Goal: Obtain resource: Download file/media

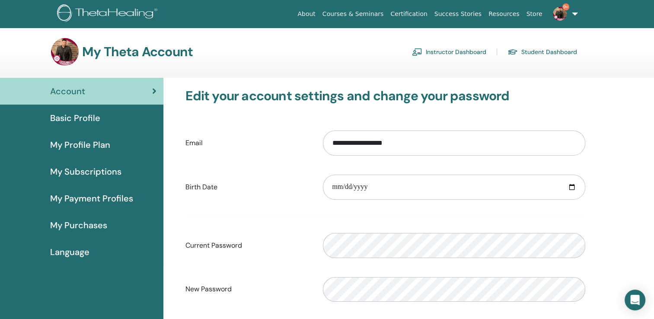
click at [461, 51] on link "Instructor Dashboard" at bounding box center [449, 52] width 74 height 14
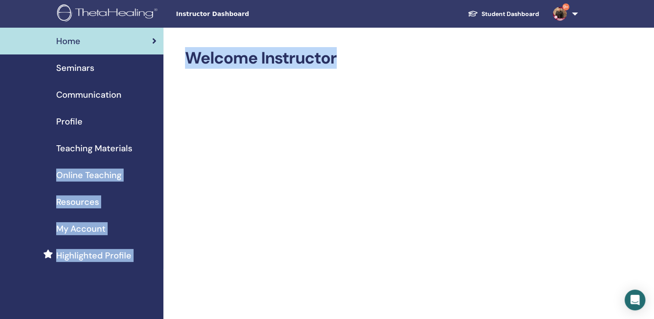
drag, startPoint x: 0, startPoint y: 0, endPoint x: 22, endPoint y: 224, distance: 224.9
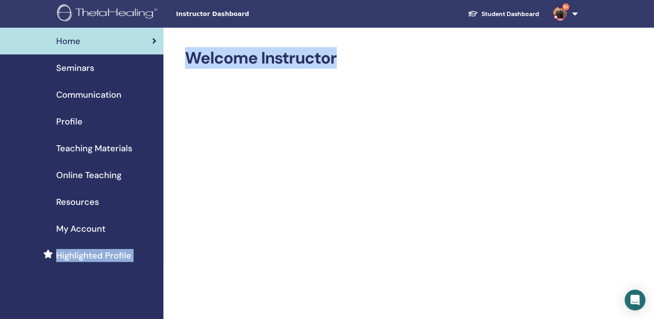
drag, startPoint x: 22, startPoint y: 224, endPoint x: 156, endPoint y: 234, distance: 134.3
click at [156, 234] on link "My Account" at bounding box center [81, 228] width 163 height 27
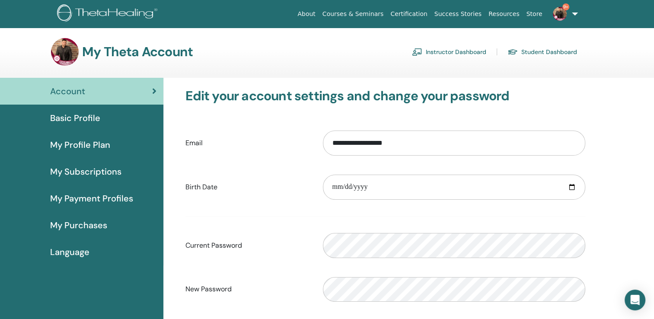
click at [87, 197] on span "My Payment Profiles" at bounding box center [91, 198] width 83 height 13
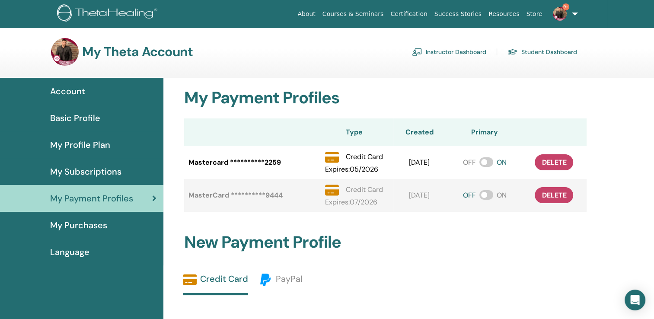
click at [461, 51] on link "Instructor Dashboard" at bounding box center [449, 52] width 74 height 14
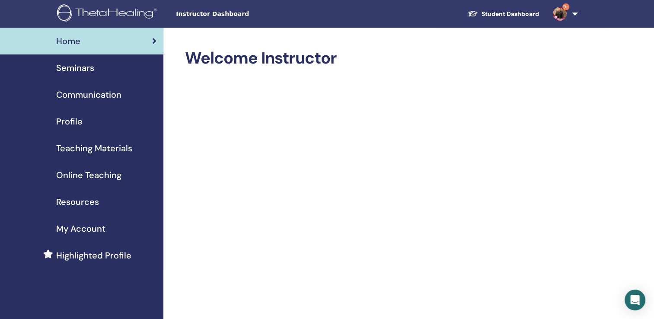
click at [81, 201] on span "Resources" at bounding box center [77, 201] width 43 height 13
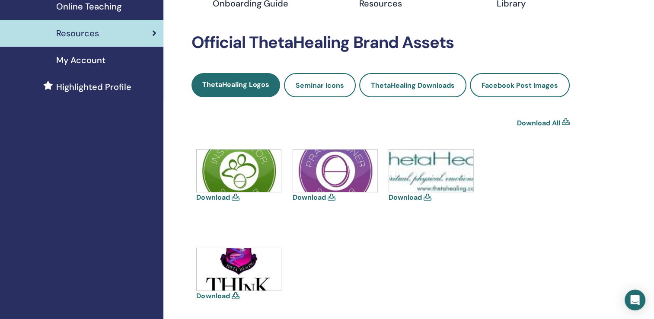
scroll to position [169, 0]
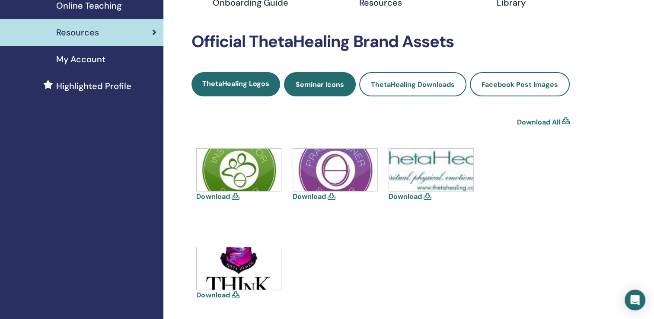
click at [331, 83] on span "Seminar Icons" at bounding box center [320, 84] width 48 height 9
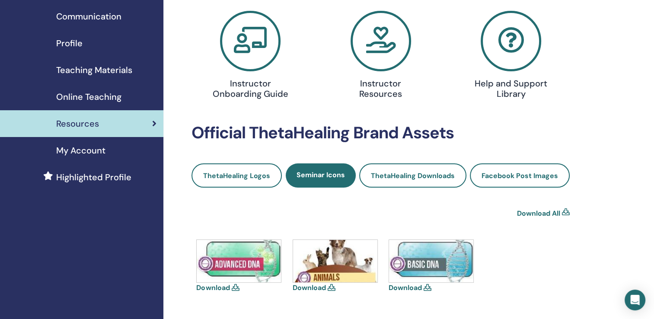
scroll to position [70, 0]
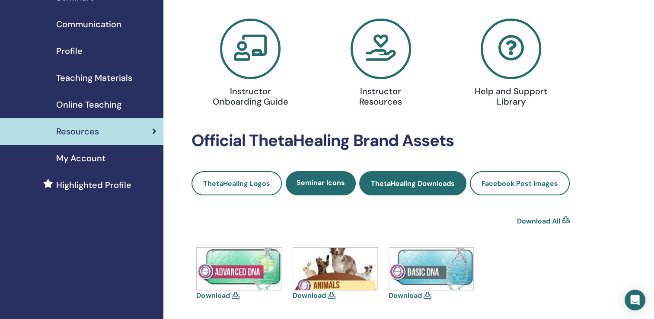
click at [410, 188] on link "ThetaHealing Downloads" at bounding box center [412, 183] width 107 height 24
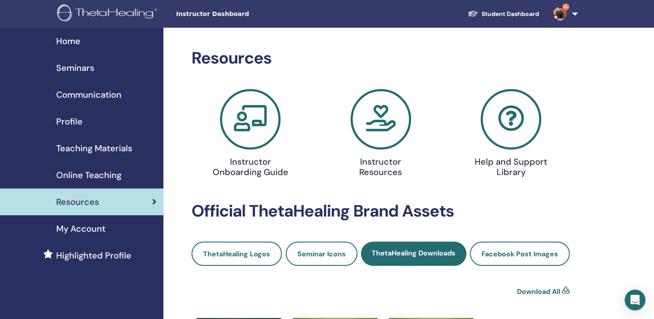
click at [74, 65] on span "Seminars" at bounding box center [75, 67] width 38 height 13
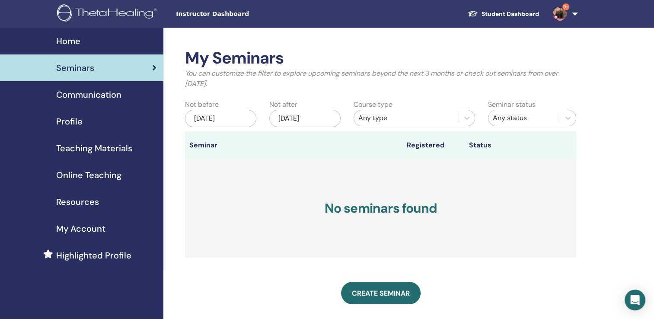
click at [72, 124] on span "Profile" at bounding box center [69, 121] width 26 height 13
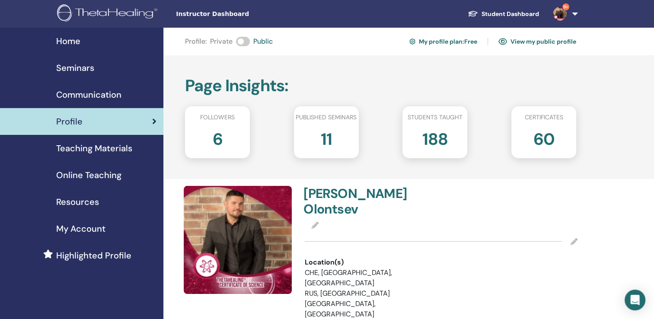
click at [91, 172] on span "Online Teaching" at bounding box center [88, 175] width 65 height 13
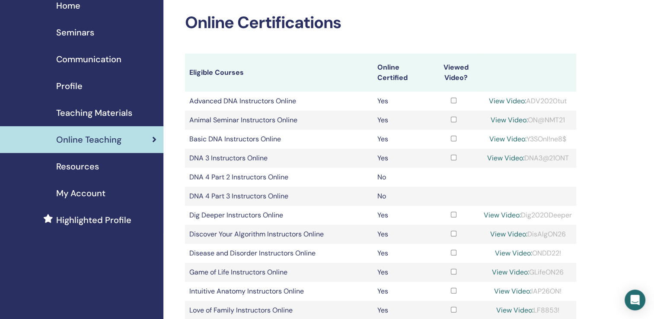
scroll to position [35, 0]
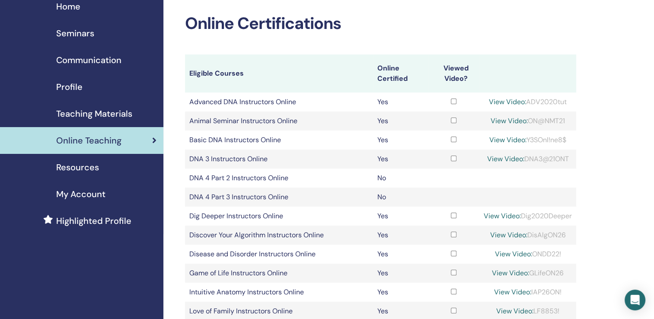
click at [116, 110] on span "Teaching Materials" at bounding box center [94, 113] width 76 height 13
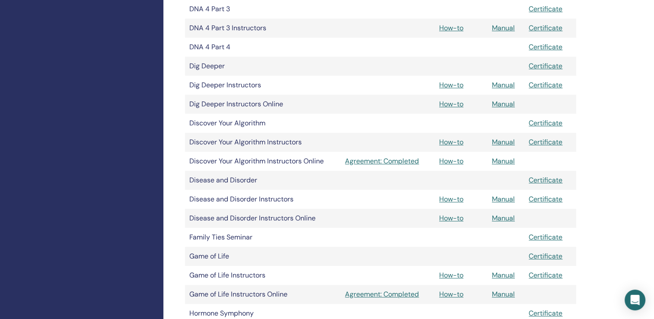
scroll to position [836, 0]
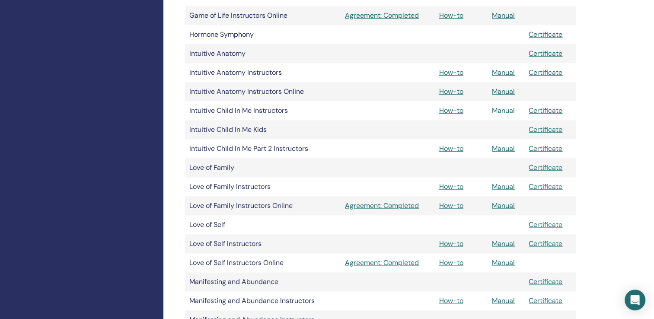
click at [499, 110] on link "Manual" at bounding box center [503, 110] width 23 height 9
drag, startPoint x: 188, startPoint y: 108, endPoint x: 251, endPoint y: 116, distance: 63.1
click at [251, 116] on td "Intuitive Child In Me Instructors" at bounding box center [263, 110] width 156 height 19
copy td "Intuitive Child In Me"
